Goal: Information Seeking & Learning: Find specific fact

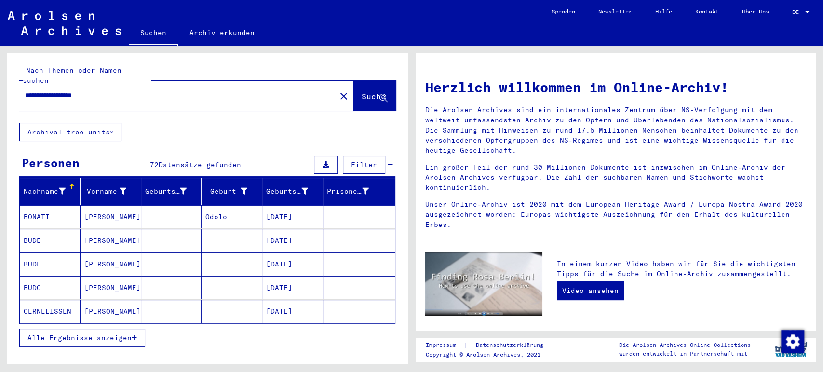
click at [132, 335] on icon "button" at bounding box center [134, 338] width 5 height 7
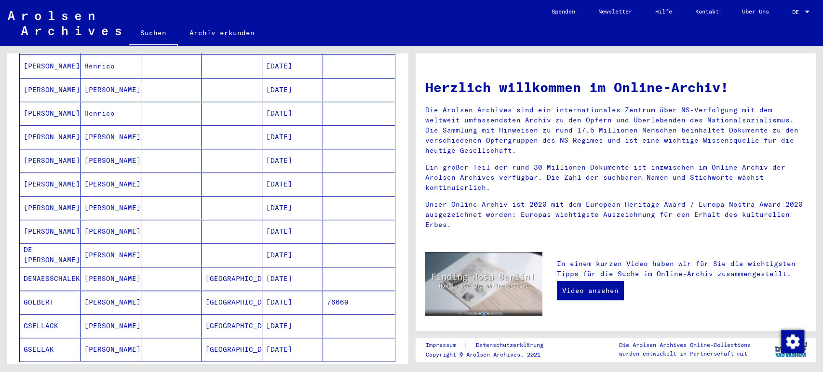
scroll to position [490, 0]
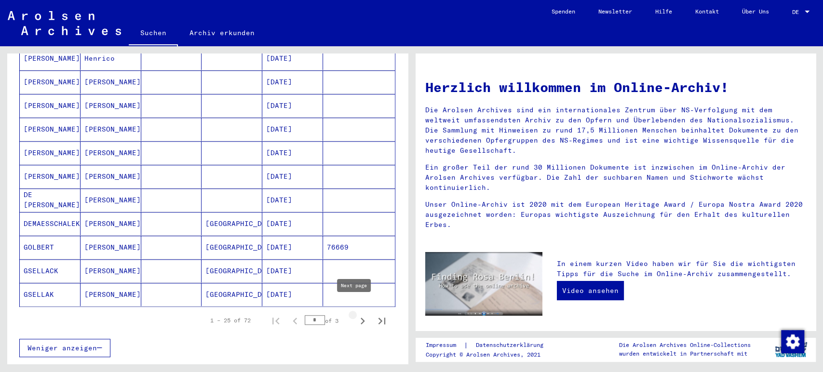
click at [356, 315] on icon "Next page" at bounding box center [363, 322] width 14 height 14
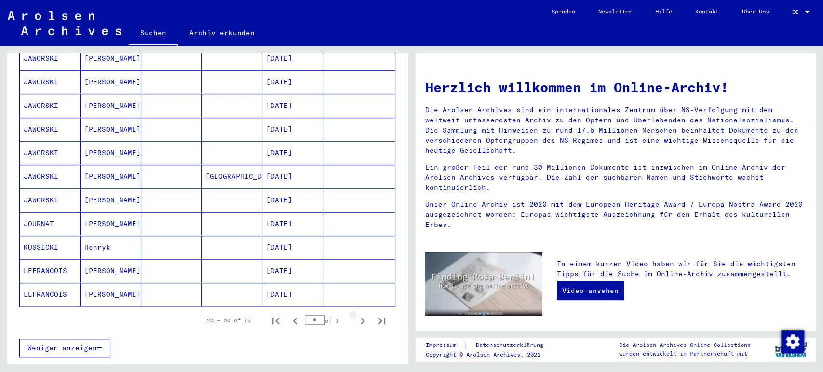
click at [356, 315] on icon "Next page" at bounding box center [363, 322] width 14 height 14
type input "*"
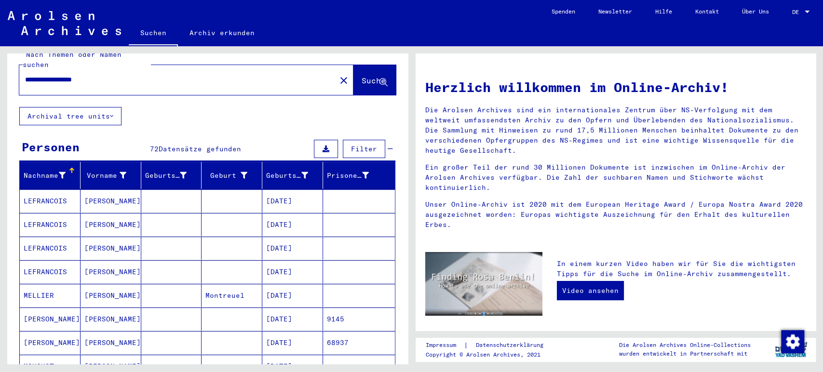
scroll to position [0, 0]
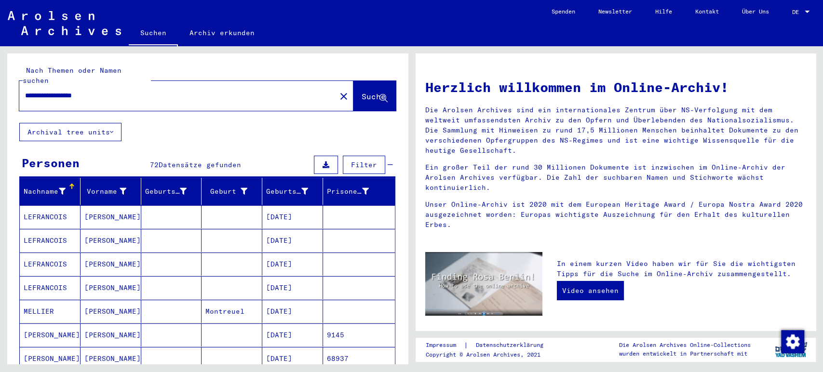
click at [123, 91] on input "**********" at bounding box center [175, 96] width 300 height 10
type input "**********"
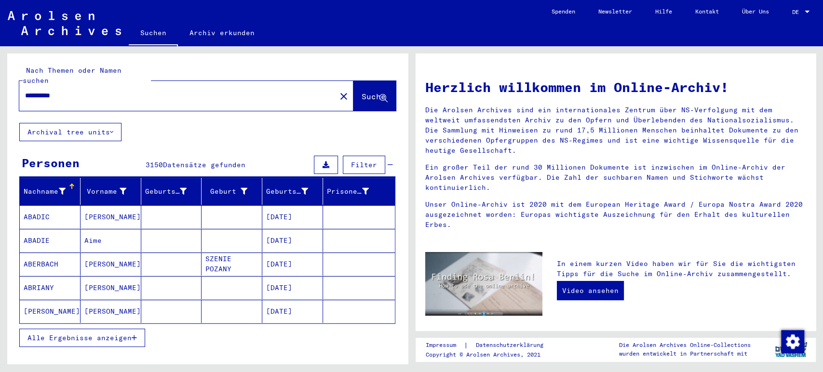
click at [122, 329] on button "Alle Ergebnisse anzeigen" at bounding box center [82, 338] width 126 height 18
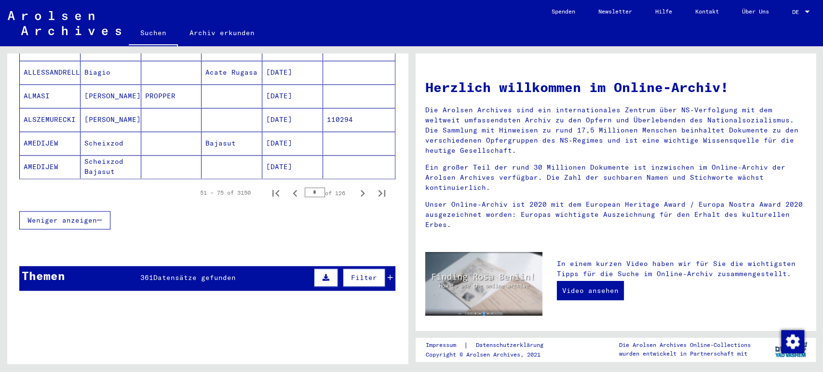
scroll to position [633, 0]
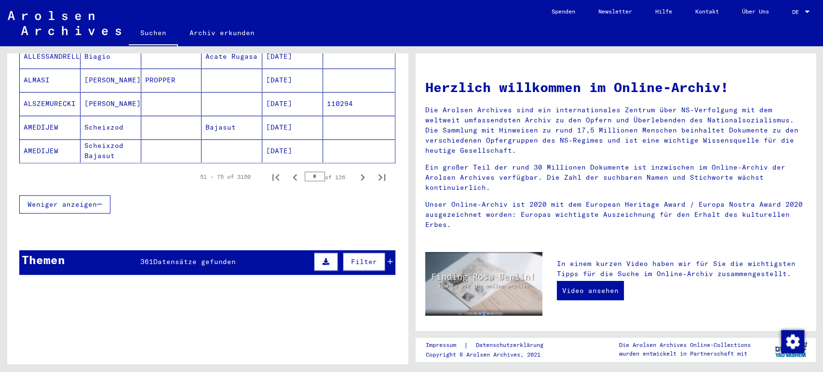
click at [315, 172] on input "*" at bounding box center [315, 177] width 20 height 10
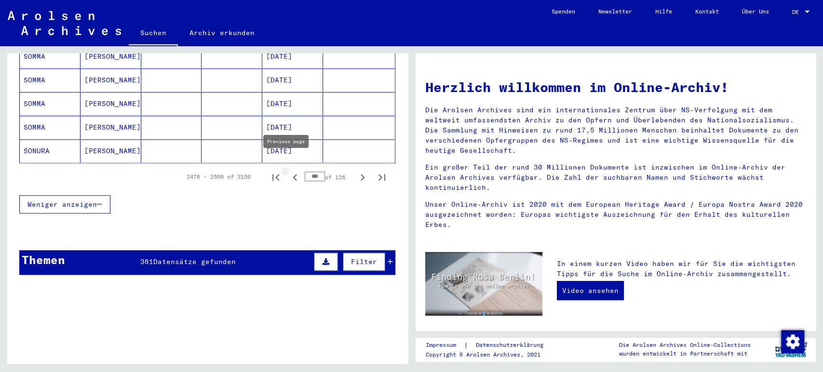
click at [292, 171] on icon "Previous page" at bounding box center [295, 178] width 14 height 14
click at [288, 171] on icon "Previous page" at bounding box center [295, 178] width 14 height 14
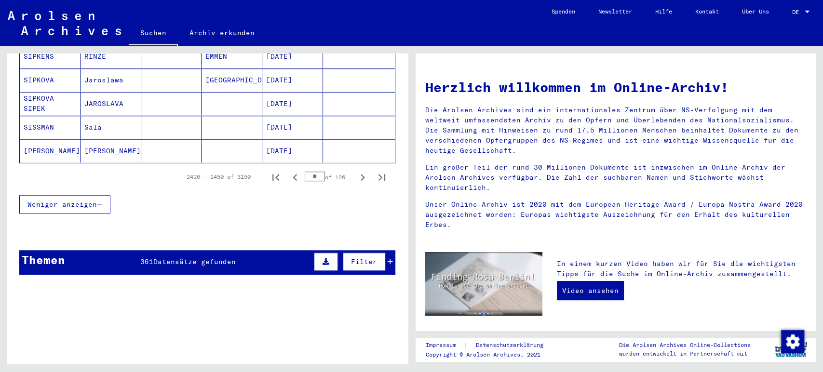
click at [288, 171] on icon "Previous page" at bounding box center [295, 178] width 14 height 14
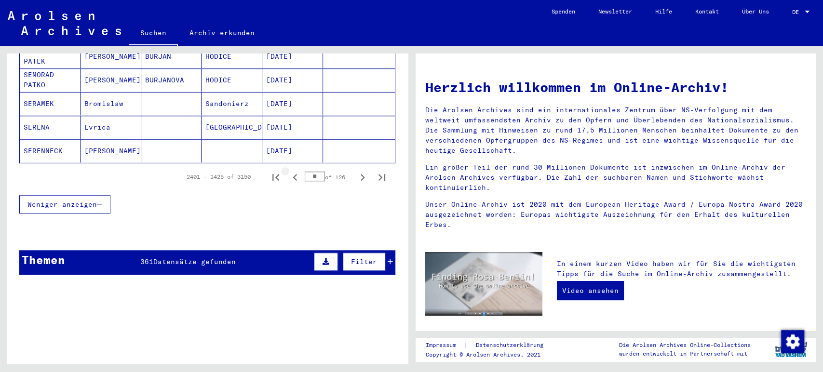
click at [288, 171] on icon "Previous page" at bounding box center [295, 178] width 14 height 14
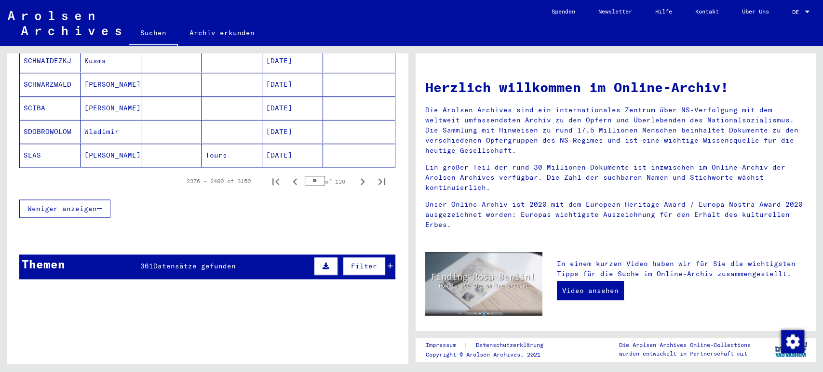
scroll to position [632, 0]
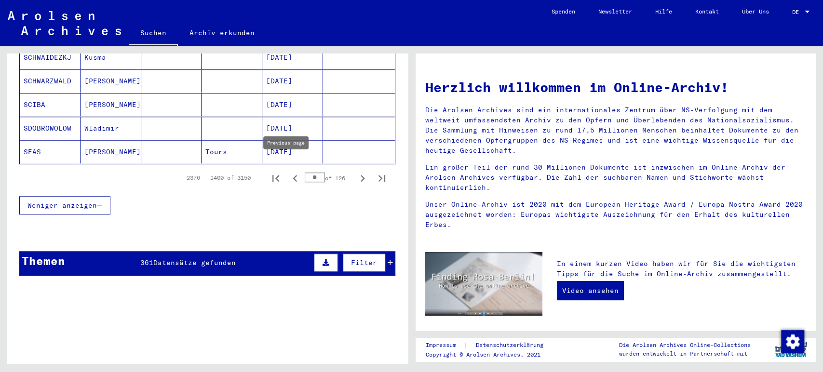
click at [288, 172] on icon "Previous page" at bounding box center [295, 179] width 14 height 14
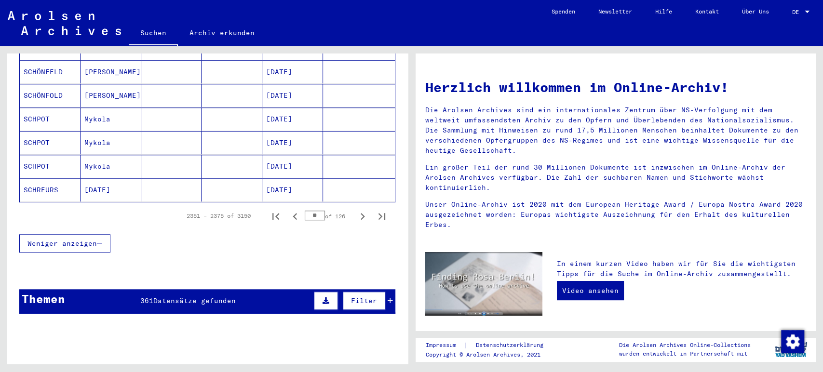
scroll to position [639, 0]
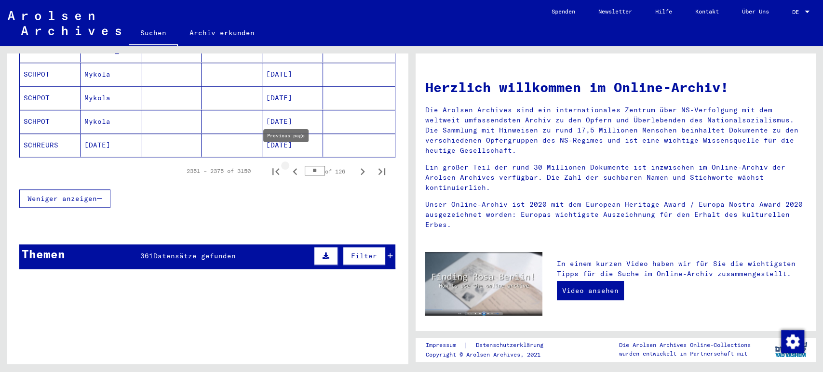
click at [288, 165] on icon "Previous page" at bounding box center [295, 172] width 14 height 14
type input "**"
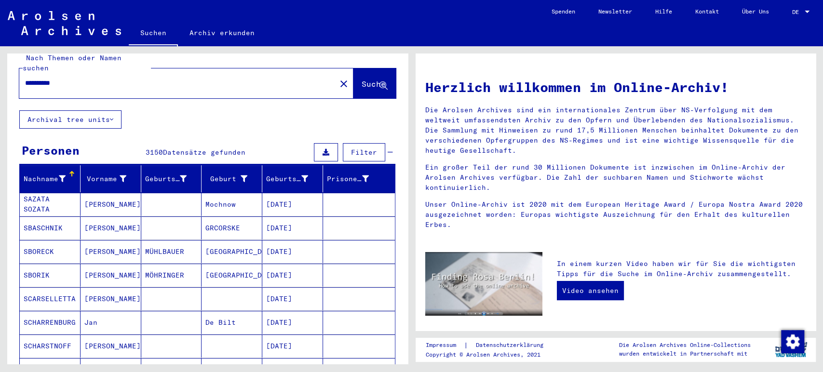
scroll to position [0, 0]
